Goal: Feedback & Contribution: Contribute content

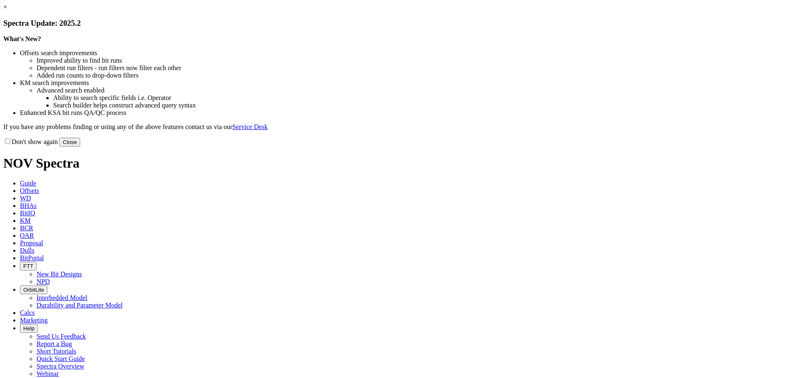
click at [80, 146] on button "Close" at bounding box center [69, 142] width 21 height 9
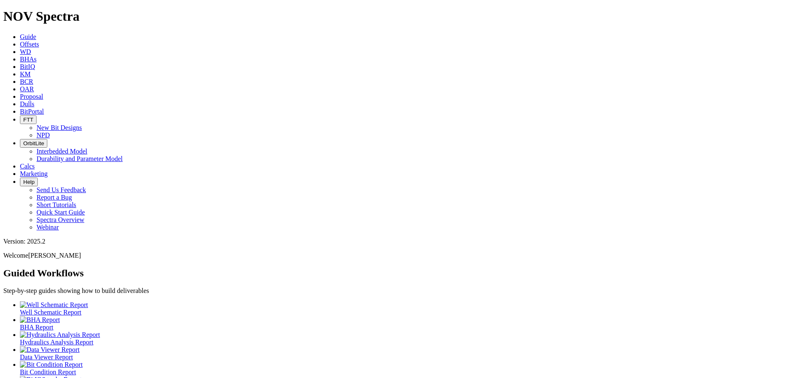
click at [34, 100] on span "Dulls" at bounding box center [27, 103] width 15 height 7
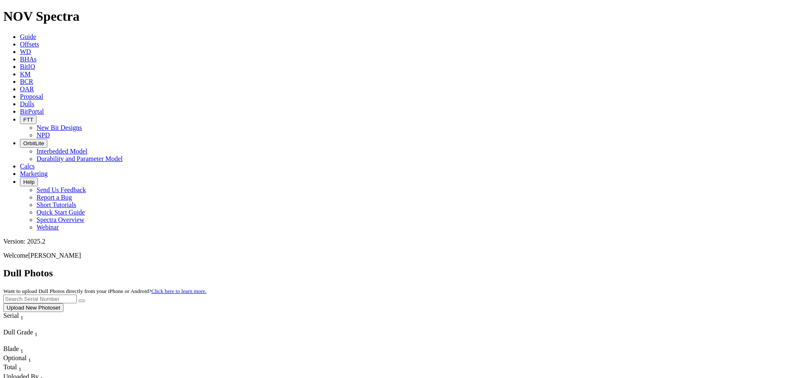
click at [63, 303] on button "Upload New Photoset" at bounding box center [33, 307] width 60 height 9
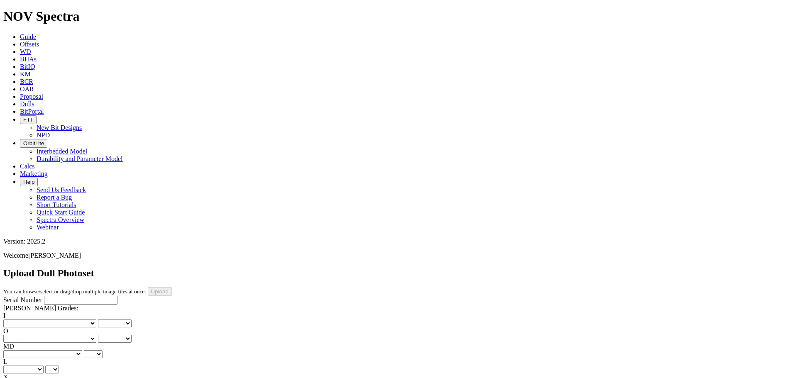
click at [51, 296] on input "Serial Number" at bounding box center [80, 300] width 73 height 9
type input "A318993"
click at [15, 296] on div "Serial Number A318993 [PERSON_NAME] Grades: I No lost, worn or damaged cutters …" at bounding box center [398, 373] width 790 height 155
click at [29, 320] on select "No lost, worn or damaged cutters 0 1 2 3 4 5 6 7 8 No diamond table left on any…" at bounding box center [49, 324] width 93 height 8
select select "number:0"
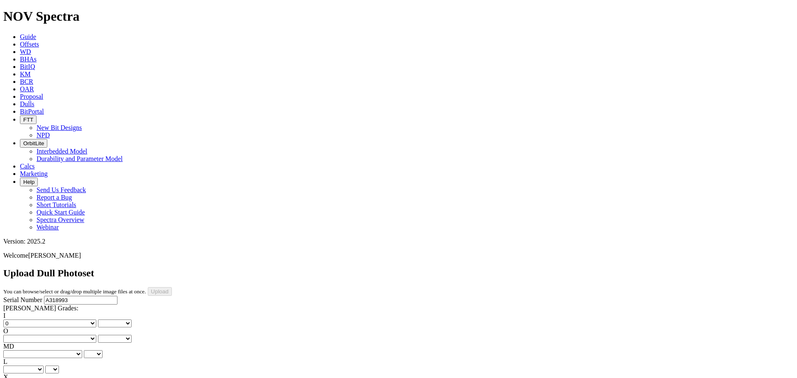
click at [17, 320] on select "No lost, worn or damaged cutters 0 1 2 3 4 5 6 7 8 No diamond table left on any…" at bounding box center [49, 324] width 93 height 8
select select "number:0"
click at [62, 335] on select "No lost, worn or damaged cutters 0 1 2 3 4 5 6 7 8 No diamond table left on any…" at bounding box center [49, 339] width 93 height 8
select select "number:0"
click at [59, 335] on select "No lost, worn or damaged cutters 0 1 2 3 4 5 6 7 8 No diamond table left on any…" at bounding box center [49, 339] width 93 height 8
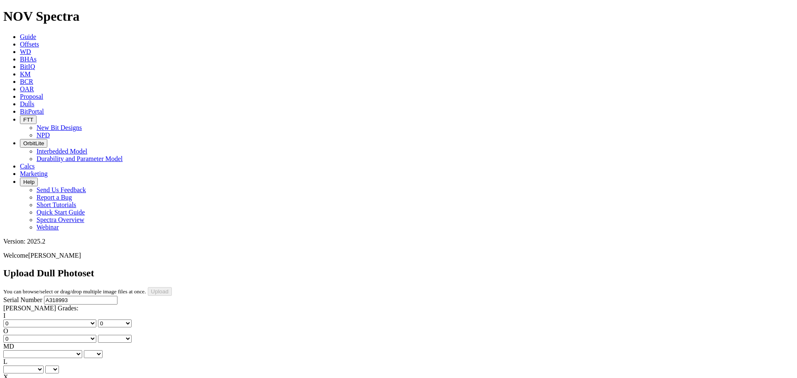
select select "number:0"
click at [38, 350] on select "BF - Bond Failure BT - Broken Teeth/Cutters BU - Balled Up Bit CR - Cored CT - …" at bounding box center [42, 354] width 79 height 8
select select "string:CT"
click at [17, 350] on select "BF - Bond Failure BT - Broken Teeth/Cutters BU - Balled Up Bit CR - Cored CT - …" at bounding box center [42, 354] width 79 height 8
select select "string:CT"
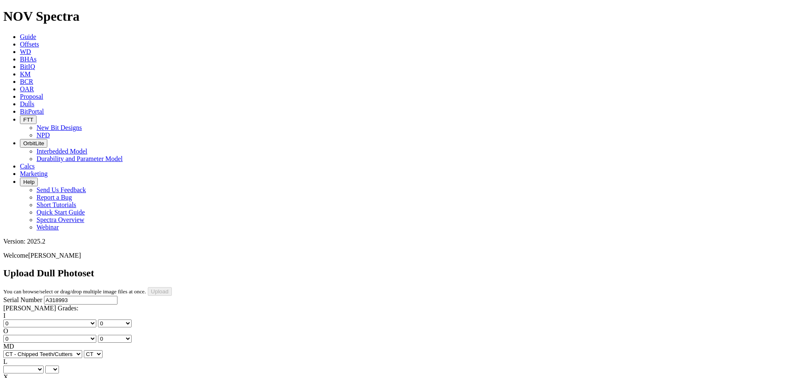
click at [44, 366] on select "A - All C - Cone G - Gauge N - Nose S - Shoulder T - Taper" at bounding box center [23, 370] width 40 height 8
select select "string:G"
click at [44, 366] on select "A - All C - Cone G - Gauge N - Nose S - Shoulder T - Taper" at bounding box center [23, 370] width 40 height 8
select select "string:G"
click at [16, 378] on select "X" at bounding box center [9, 385] width 13 height 8
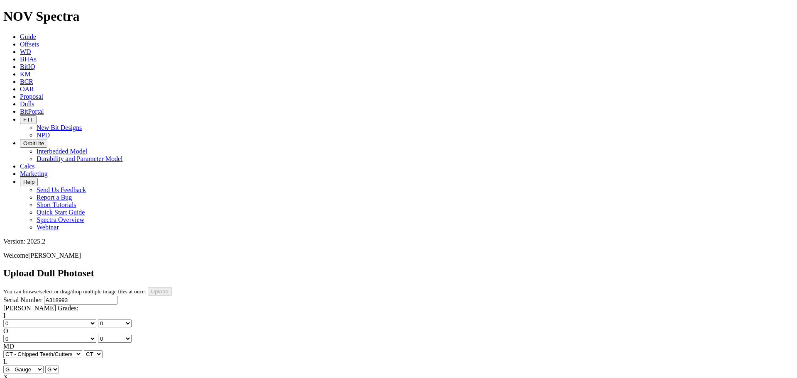
select select "string:X"
click at [16, 378] on select "X" at bounding box center [9, 385] width 13 height 8
select select "string:X"
select select "string:I"
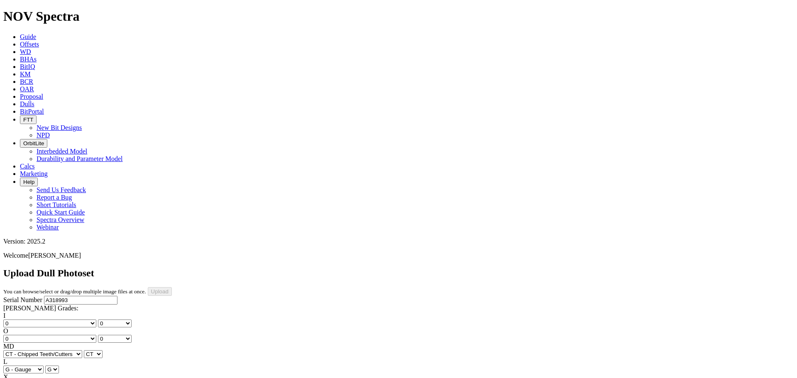
select select "string:I"
select select "string:WT"
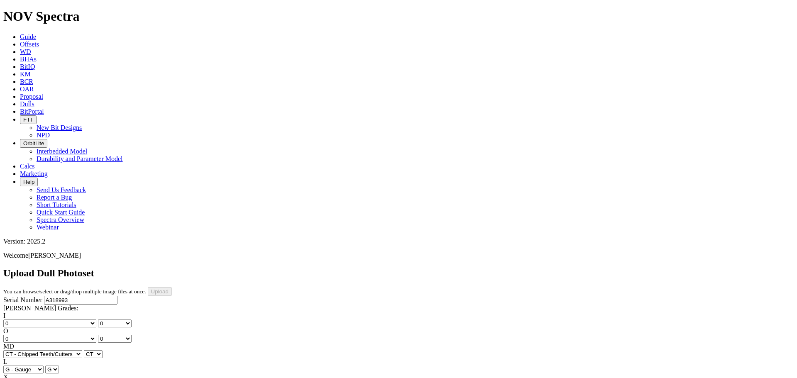
select select "string:WT"
select select "string:PN"
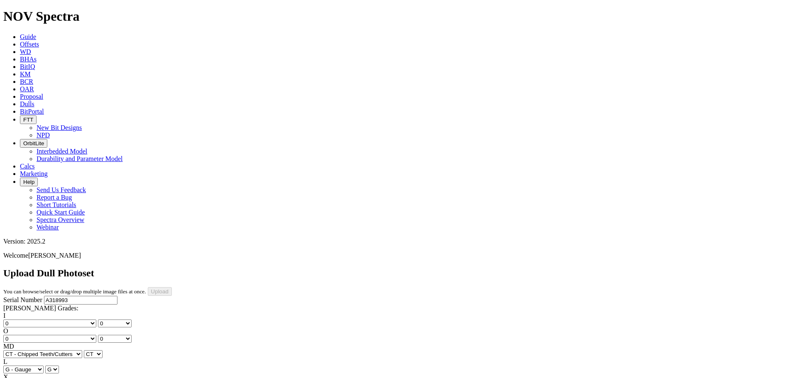
select select "string:PN"
select select "string:TD"
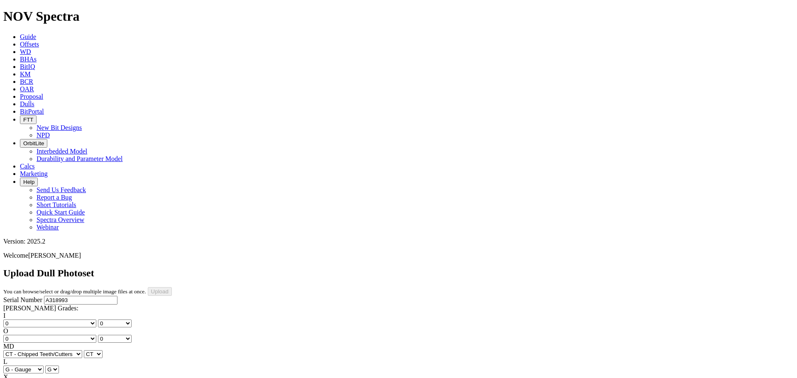
type input "[DATE]"
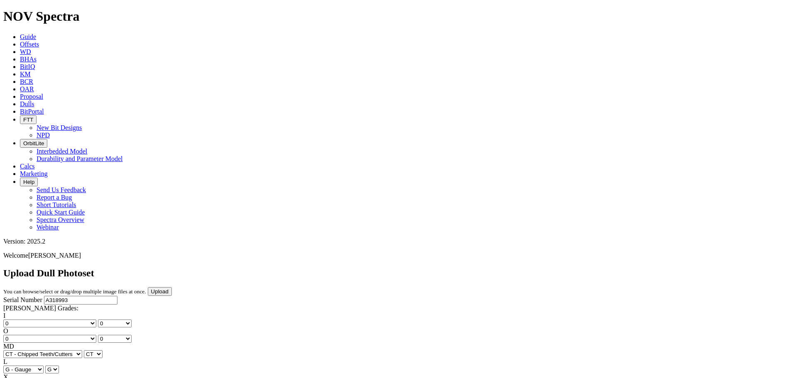
click at [172, 287] on input "Upload" at bounding box center [160, 291] width 24 height 9
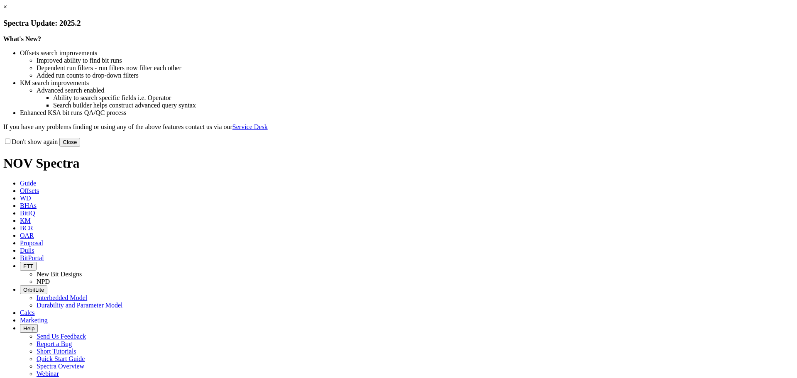
drag, startPoint x: 573, startPoint y: 226, endPoint x: 491, endPoint y: 181, distance: 92.9
click at [80, 146] on button "Close" at bounding box center [69, 142] width 21 height 9
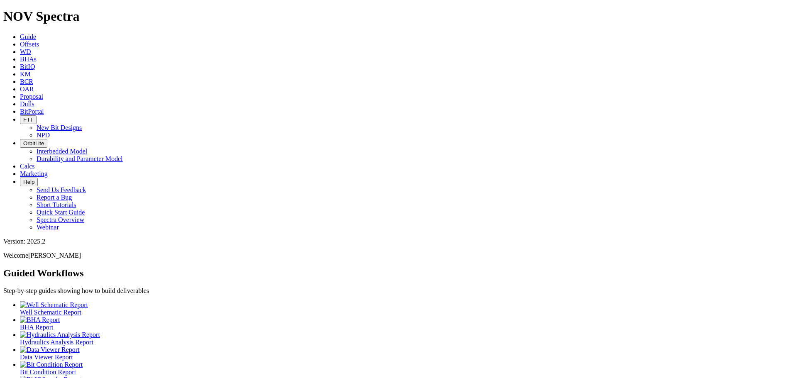
click at [34, 100] on span "Dulls" at bounding box center [27, 103] width 15 height 7
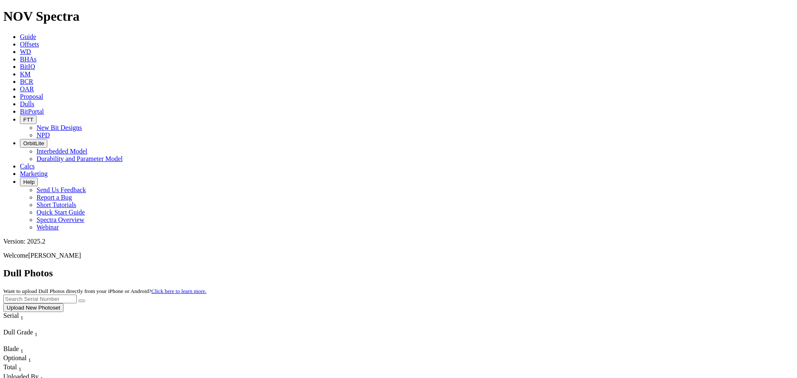
click at [63, 303] on button "Upload New Photoset" at bounding box center [33, 307] width 60 height 9
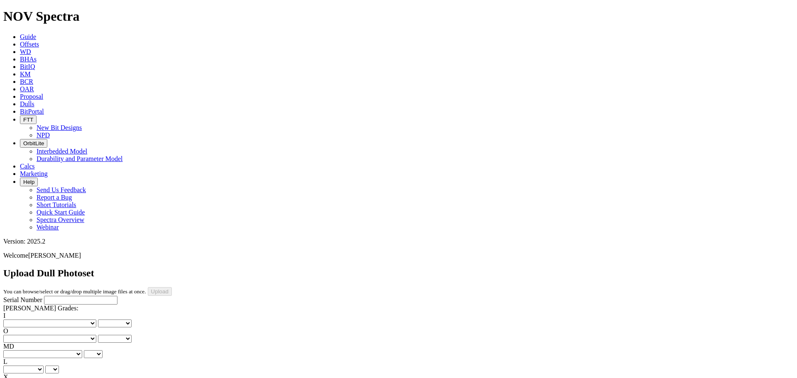
click at [44, 296] on input "Serial Number" at bounding box center [80, 300] width 73 height 9
type input "A317253"
click at [36, 320] on select "No lost, worn or damaged cutters 0 1 2 3 4 5 6 7 8 No diamond table left on any…" at bounding box center [49, 324] width 93 height 8
select select "number:0"
click at [17, 320] on select "No lost, worn or damaged cutters 0 1 2 3 4 5 6 7 8 No diamond table left on any…" at bounding box center [49, 324] width 93 height 8
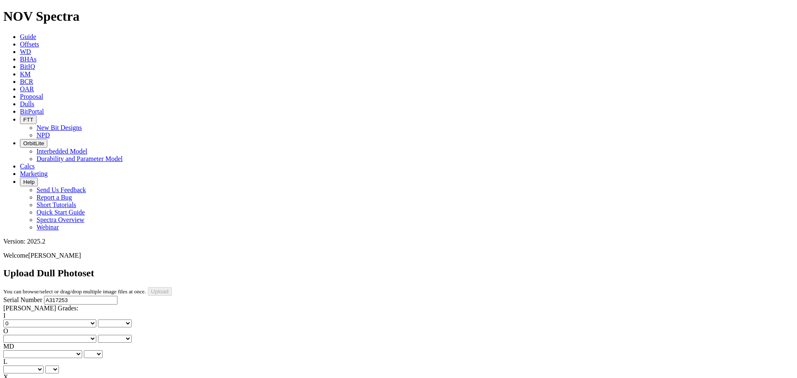
select select "number:0"
click at [71, 335] on select "No lost, worn or damaged cutters 0 1 2 3 4 5 6 7 8 No diamond table left on any…" at bounding box center [49, 339] width 93 height 8
select select "number:1"
click at [59, 335] on select "No lost, worn or damaged cutters 0 1 2 3 4 5 6 7 8 No diamond table left on any…" at bounding box center [49, 339] width 93 height 8
select select "number:1"
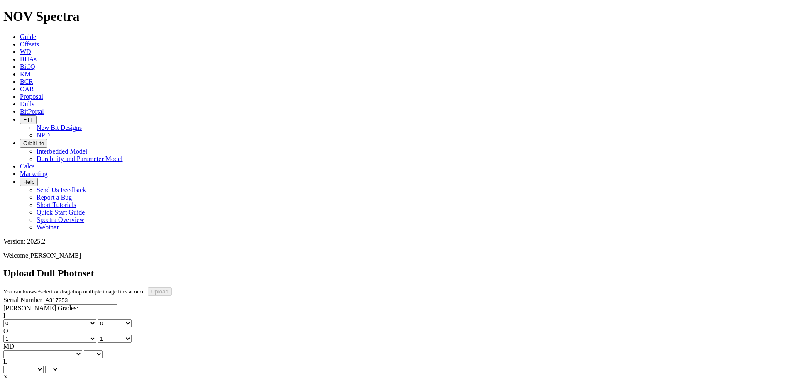
click at [38, 350] on select "BF - Bond Failure BT - Broken Teeth/Cutters BU - Balled Up Bit CR - Cored CT - …" at bounding box center [42, 354] width 79 height 8
select select "string:CT"
click at [17, 350] on select "BF - Bond Failure BT - Broken Teeth/Cutters BU - Balled Up Bit CR - Cored CT - …" at bounding box center [42, 354] width 79 height 8
select select "string:CT"
click at [44, 366] on select "A - All C - Cone G - Gauge N - Nose S - Shoulder T - Taper" at bounding box center [23, 370] width 40 height 8
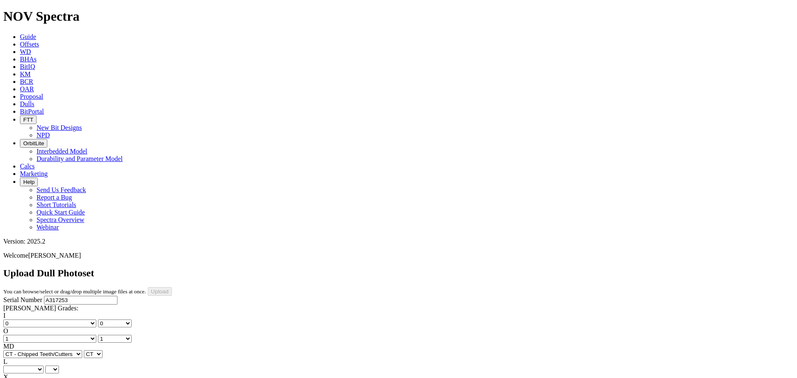
select select "string:G"
click at [44, 366] on select "A - All C - Cone G - Gauge N - Nose S - Shoulder T - Taper" at bounding box center [23, 370] width 40 height 8
select select "string:G"
click at [16, 378] on select "X" at bounding box center [9, 385] width 13 height 8
select select "string:X"
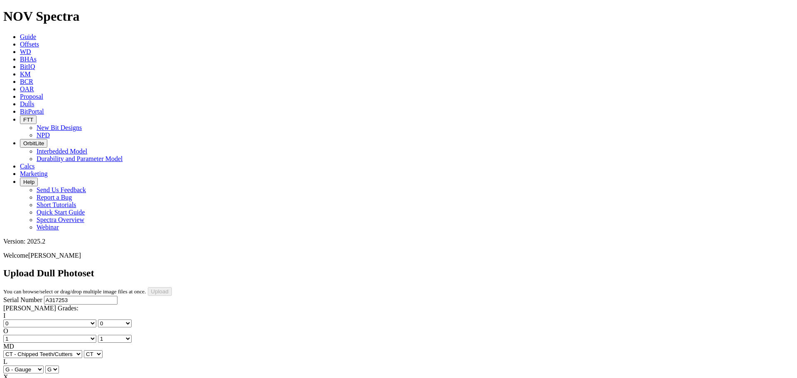
click at [16, 378] on select "X" at bounding box center [9, 385] width 13 height 8
select select "string:X"
select select "string:I"
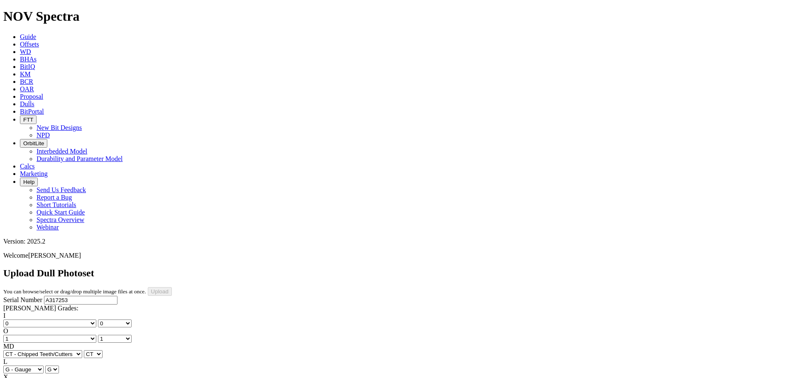
select select "string:I"
select select "string:PN"
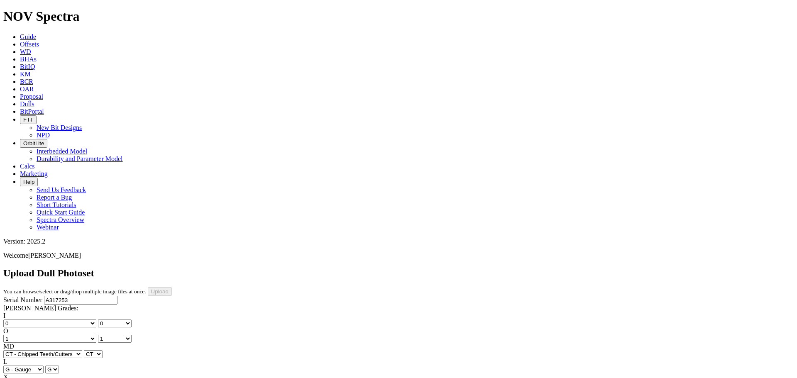
select select "string:DMF"
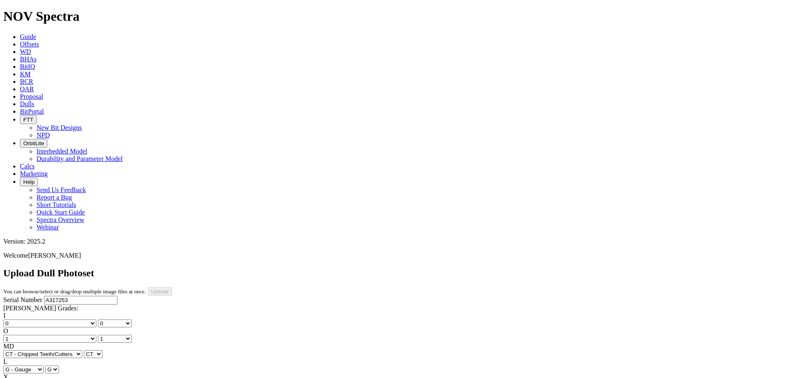
type input "8/11/25"
click at [172, 287] on input "Upload" at bounding box center [160, 291] width 24 height 9
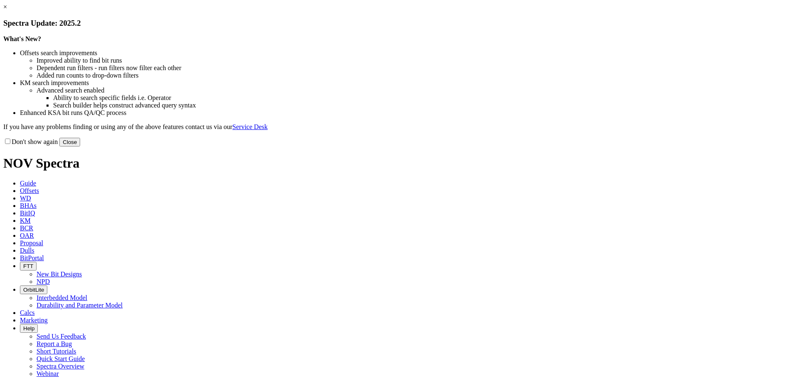
click at [80, 146] on button "Close" at bounding box center [69, 142] width 21 height 9
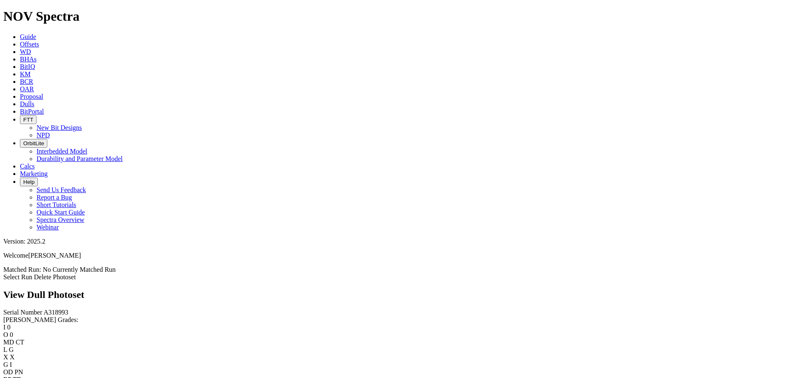
click at [32, 273] on link "Select Run" at bounding box center [17, 276] width 29 height 7
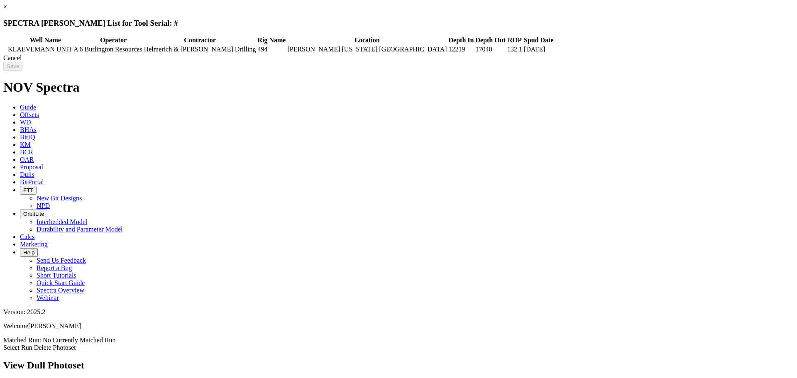
click at [630, 62] on div "Cancel" at bounding box center [398, 57] width 790 height 7
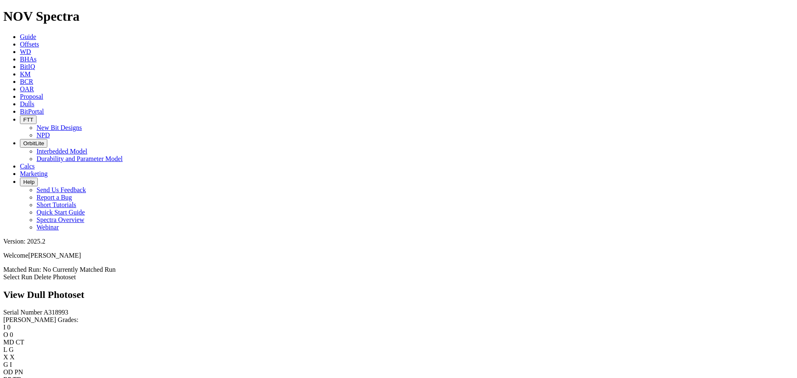
click at [32, 273] on link "Select Run" at bounding box center [17, 276] width 29 height 7
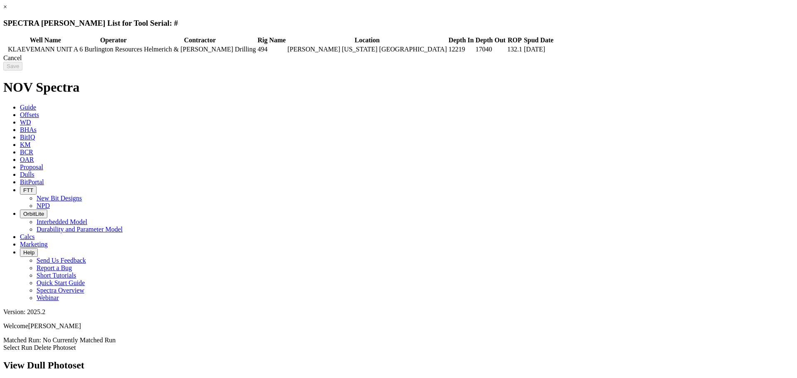
click at [626, 62] on div "Cancel" at bounding box center [398, 57] width 790 height 7
